Goal: Information Seeking & Learning: Find specific page/section

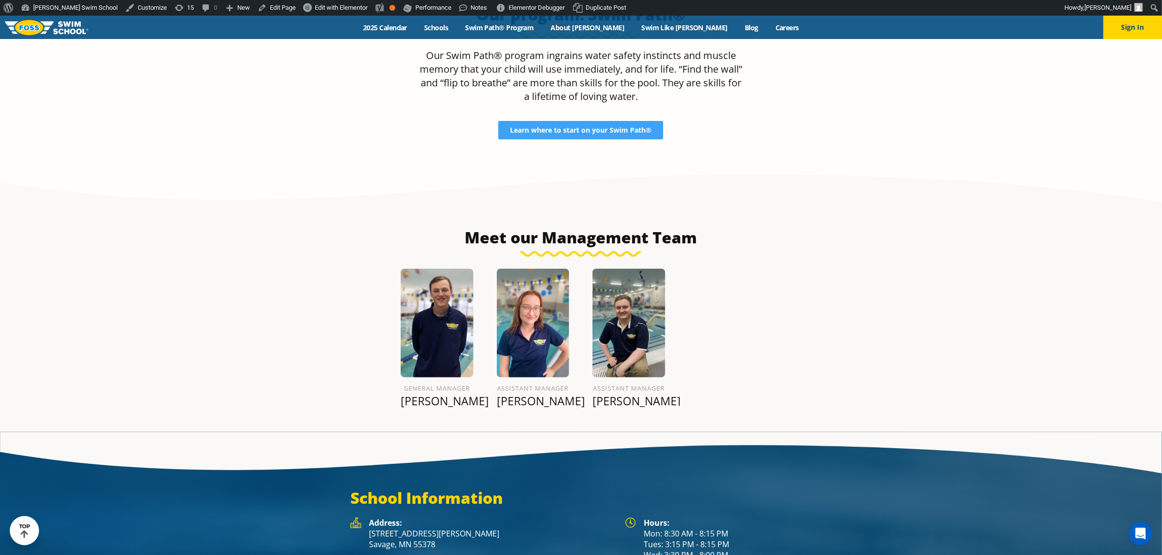
scroll to position [1175, 0]
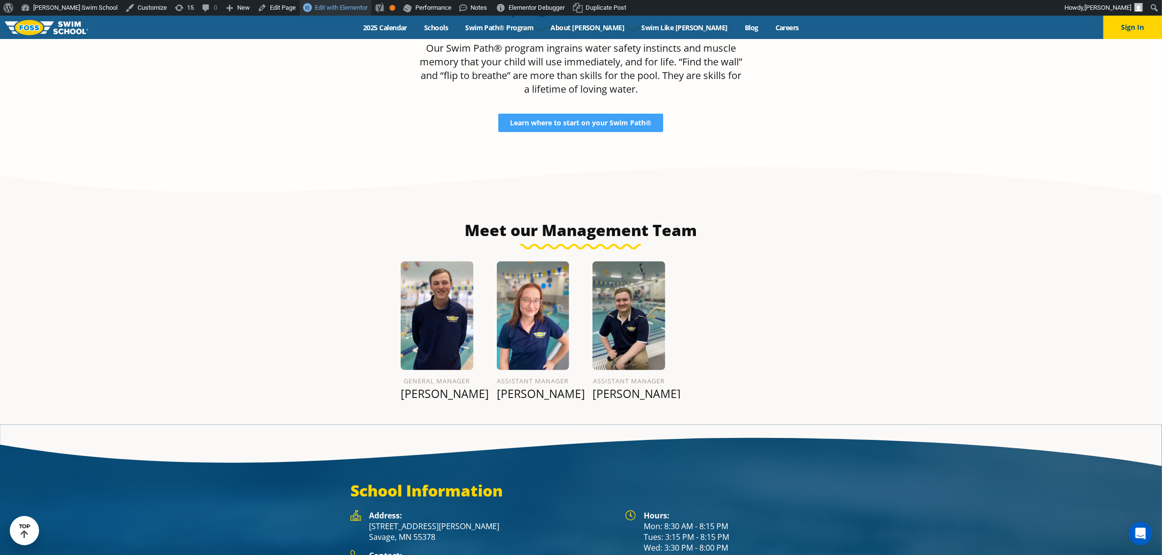
click at [315, 5] on span "Edit with Elementor" at bounding box center [341, 7] width 53 height 7
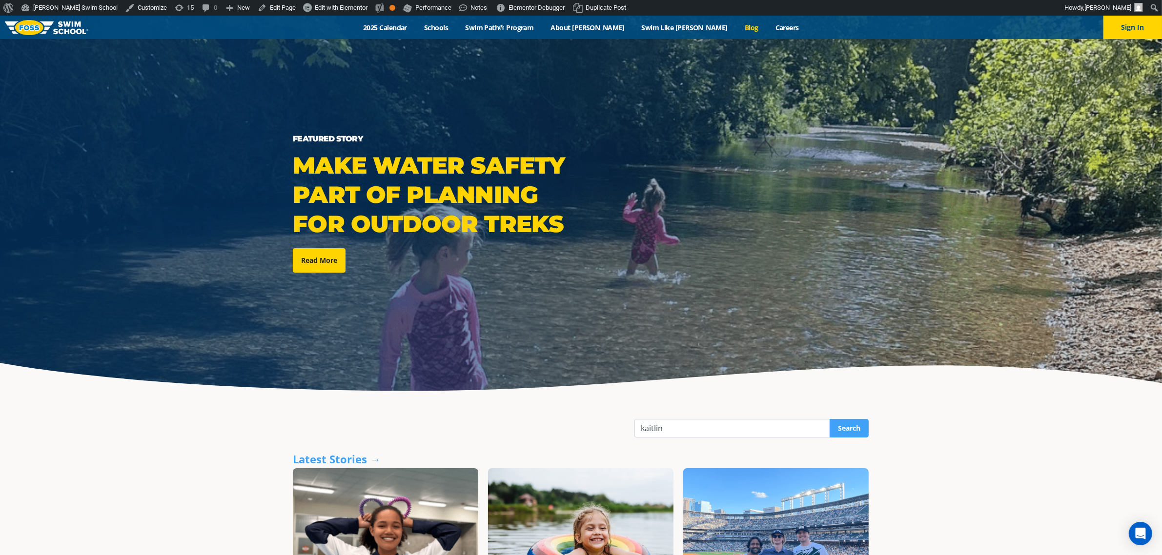
type input "kaitlin"
click at [830, 419] on input "Search" at bounding box center [849, 428] width 39 height 19
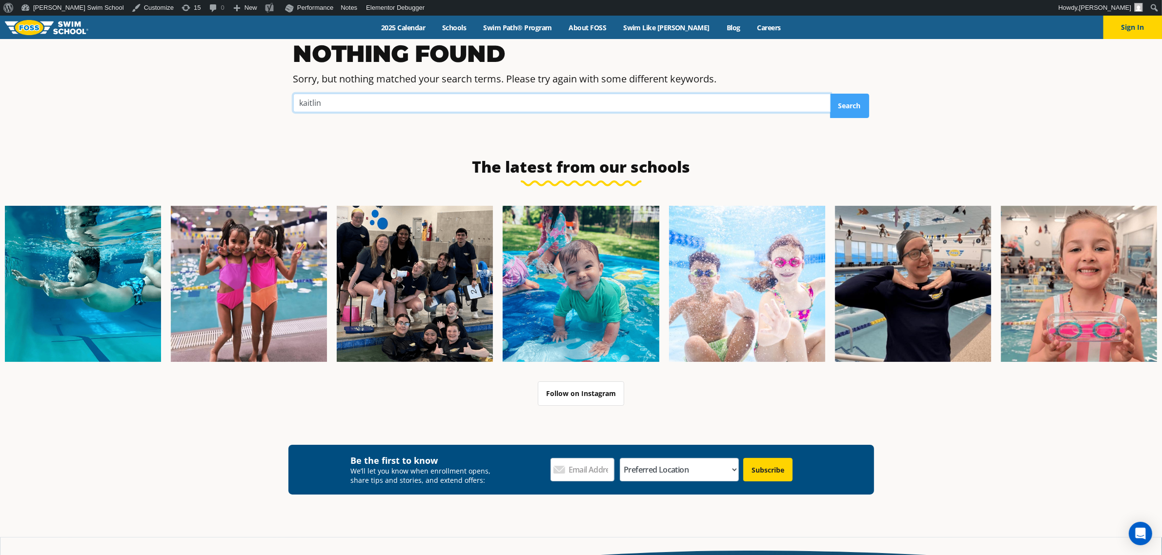
click at [359, 105] on input "kaitlin" at bounding box center [561, 103] width 537 height 19
type input "tyree"
click at [830, 94] on input "Search" at bounding box center [849, 106] width 39 height 24
type input "kait"
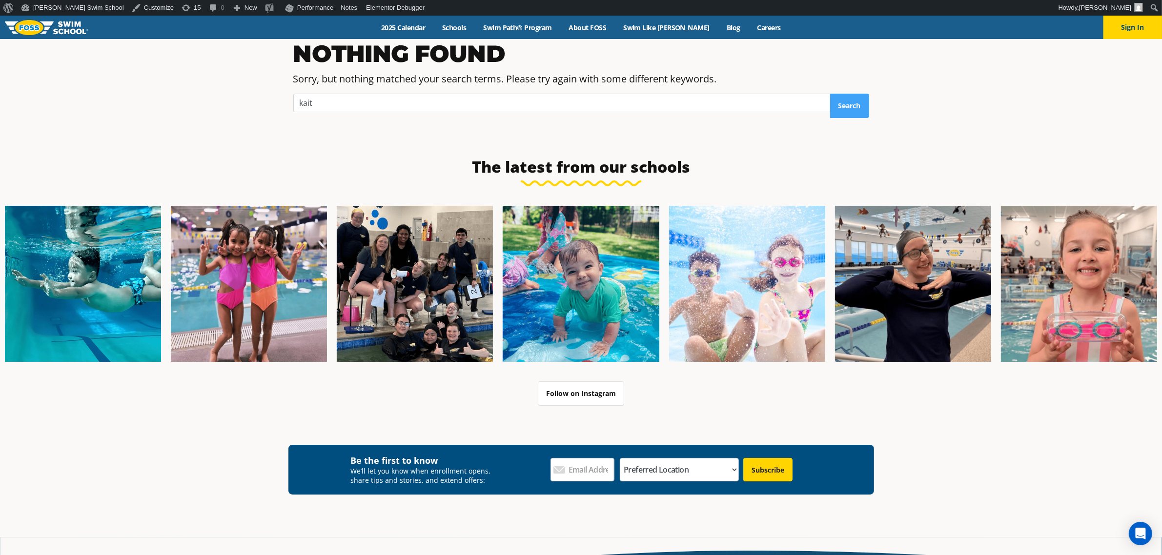
click at [830, 94] on input "Search" at bounding box center [849, 106] width 39 height 24
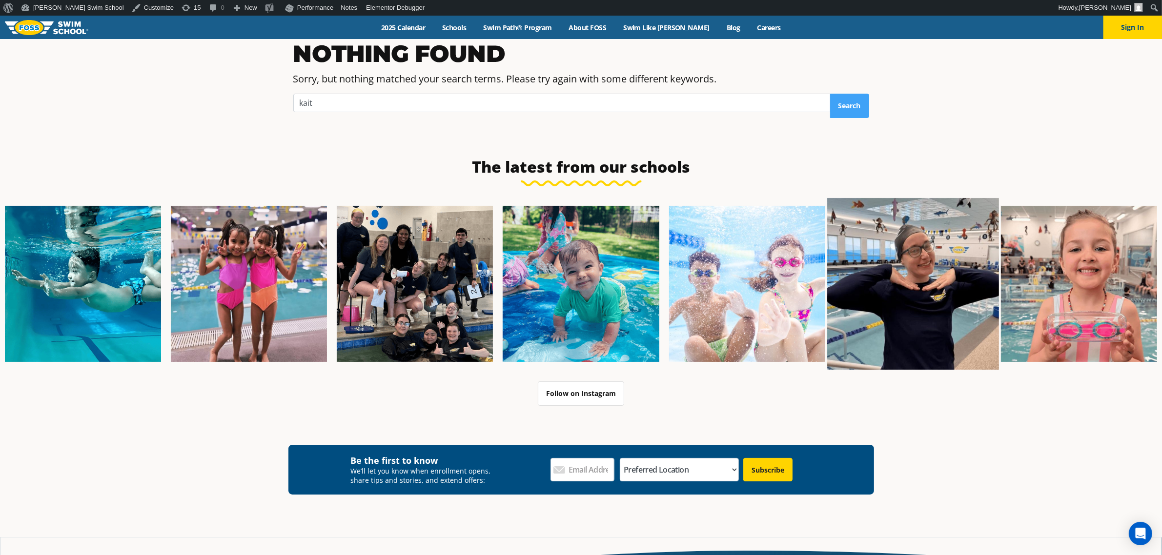
click at [908, 254] on img at bounding box center [913, 284] width 172 height 172
